Goal: Task Accomplishment & Management: Manage account settings

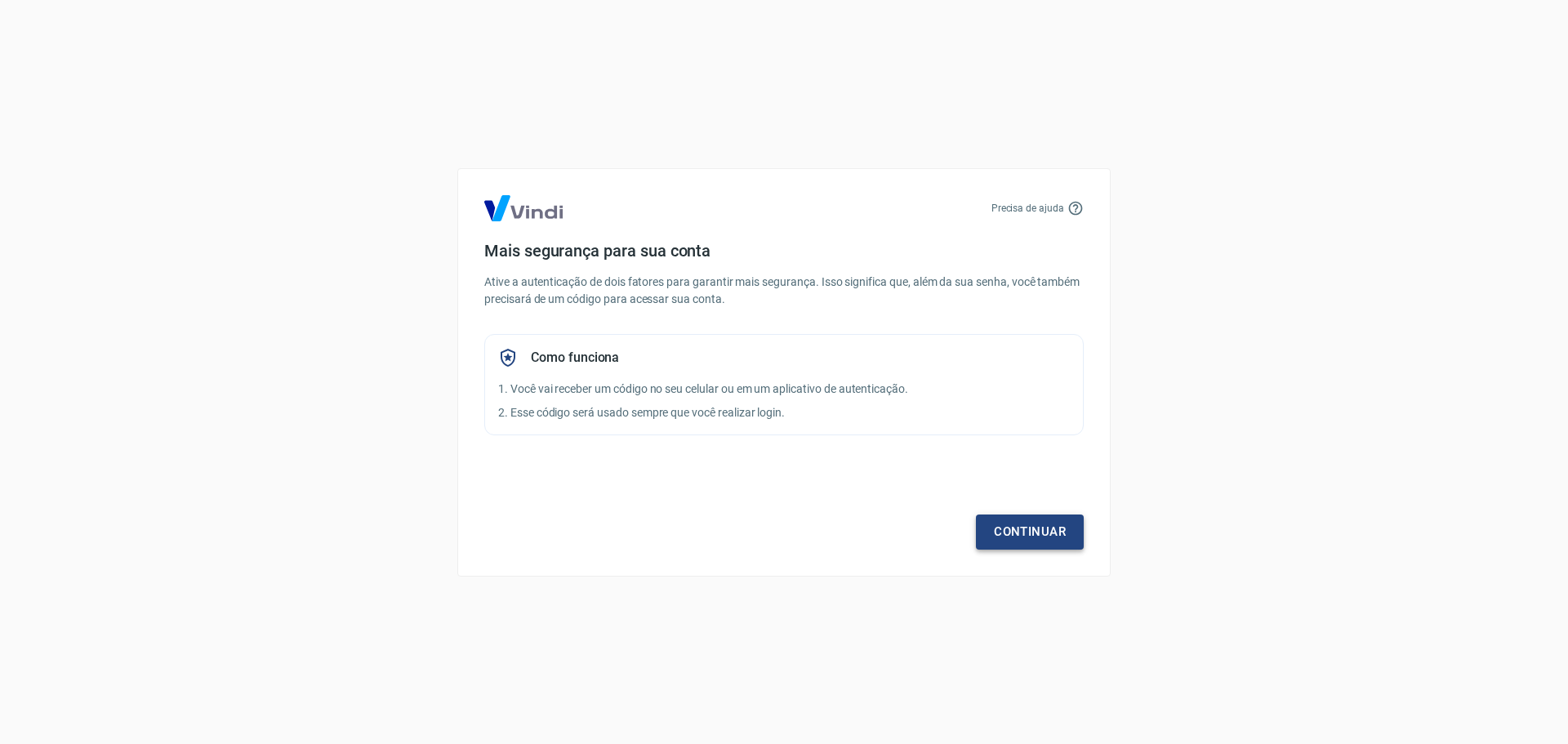
click at [1020, 534] on link "Continuar" at bounding box center [1030, 532] width 108 height 34
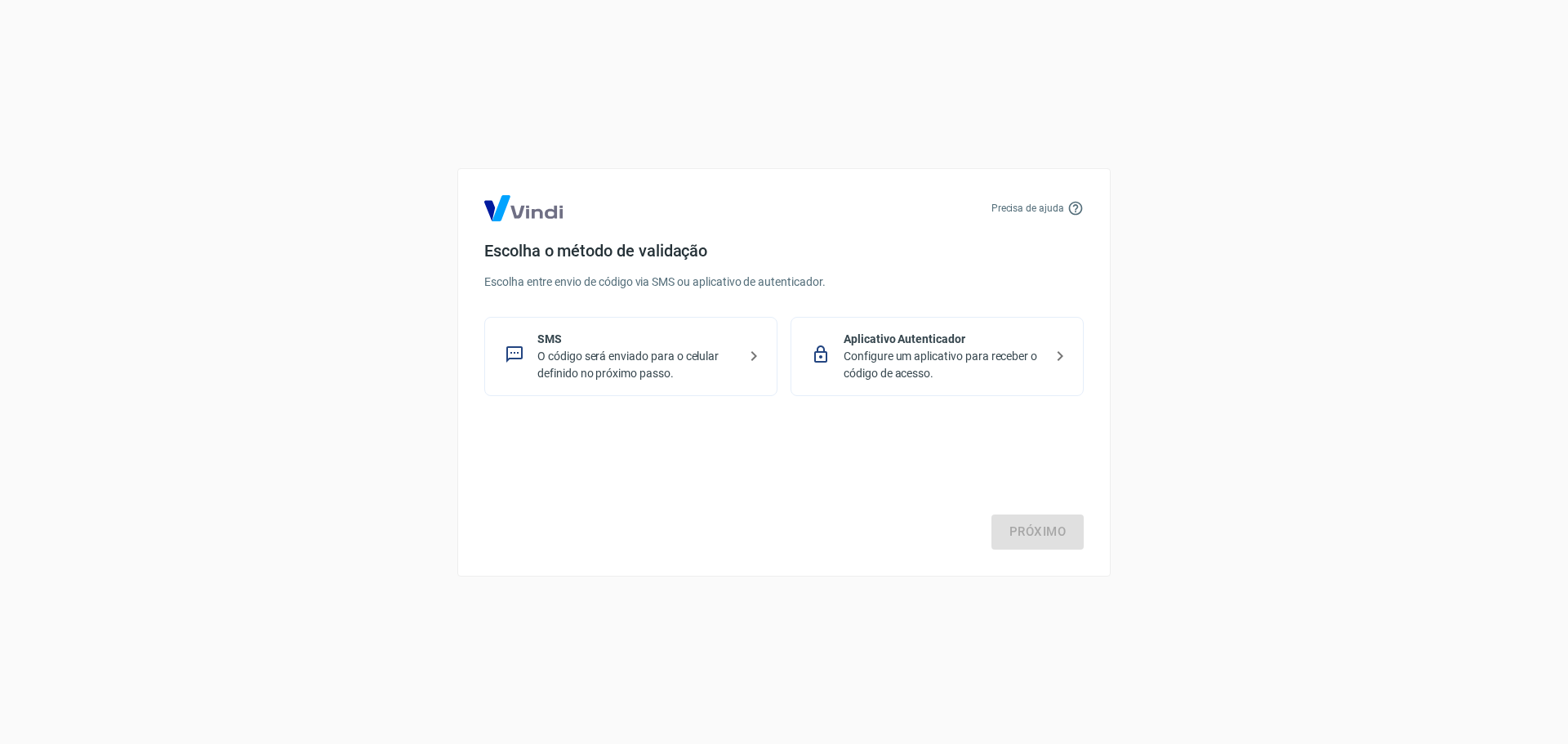
click at [972, 366] on p "Configure um aplicativo para receber o código de acesso." at bounding box center [944, 365] width 200 height 34
click at [1053, 523] on link "Próximo" at bounding box center [1037, 532] width 92 height 34
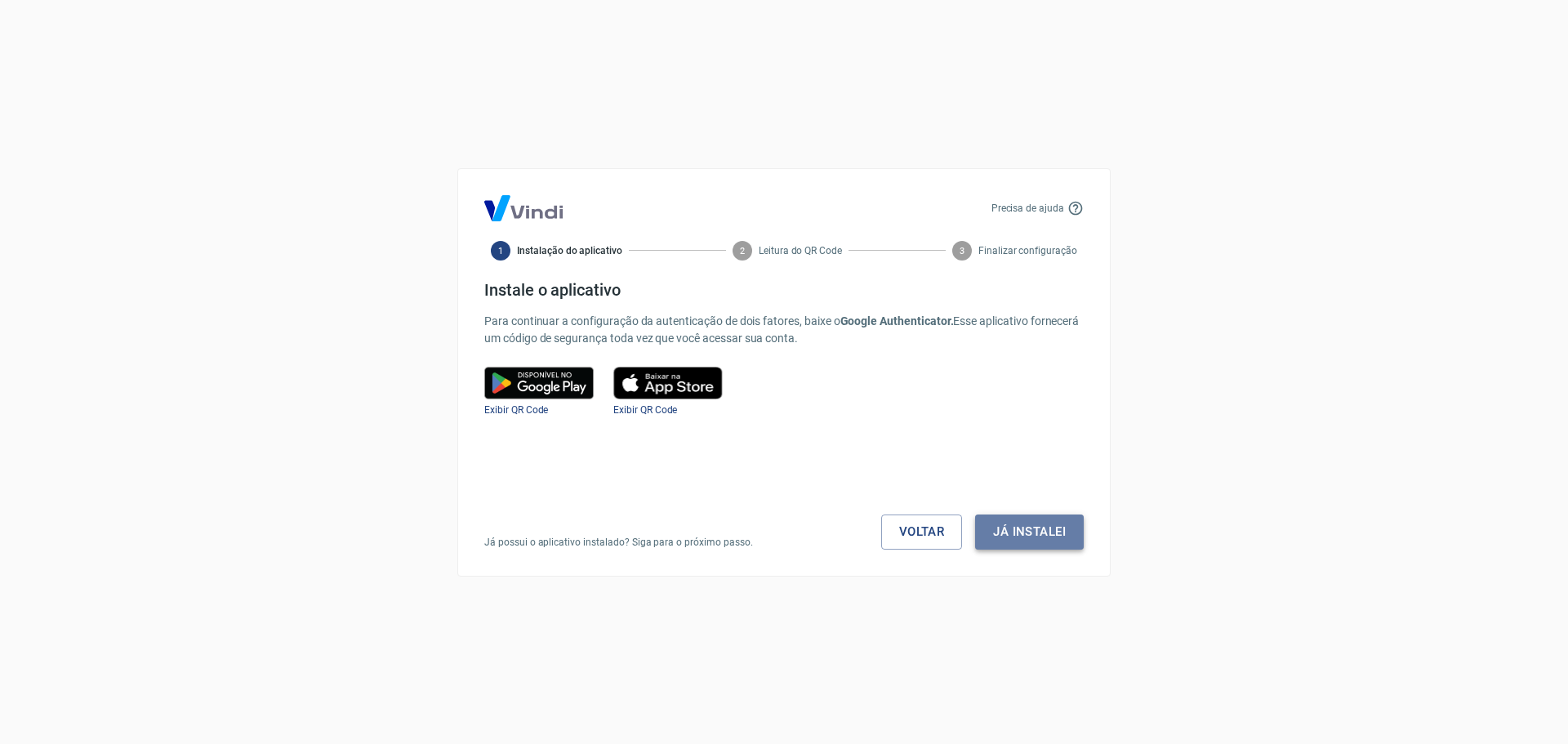
click at [1024, 524] on button "Já instalei" at bounding box center [1030, 532] width 109 height 34
